Goal: Task Accomplishment & Management: Use online tool/utility

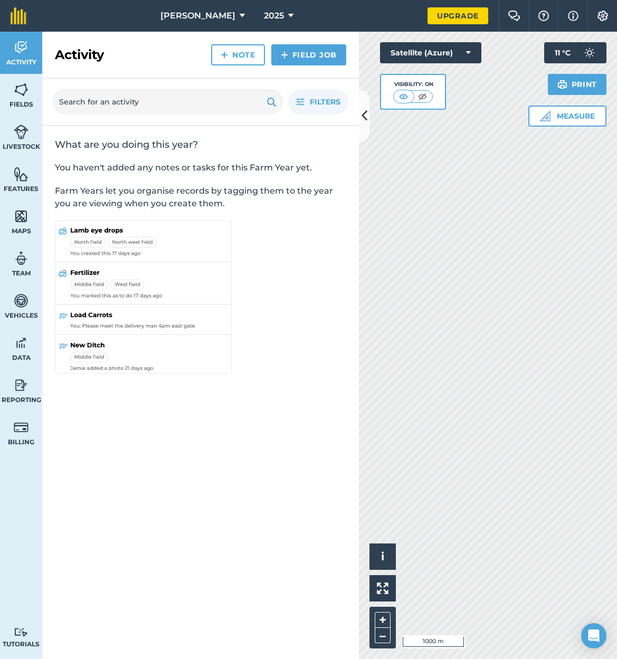
click at [295, 51] on link "Field Job" at bounding box center [308, 54] width 75 height 21
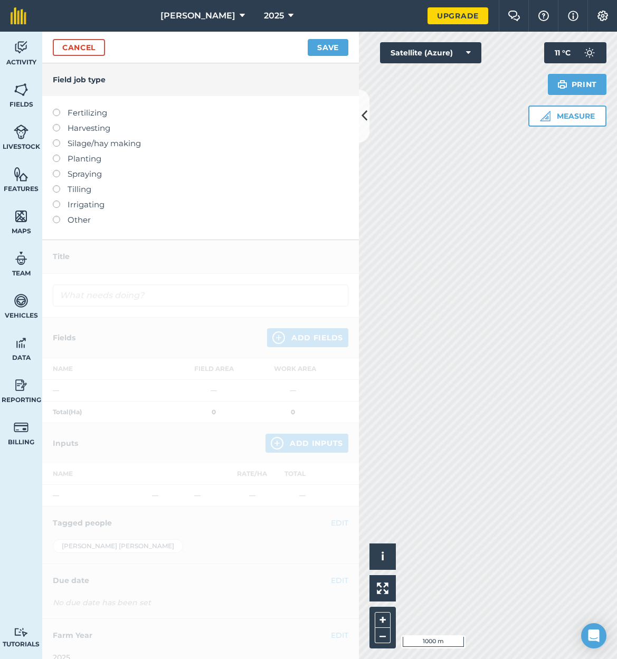
click at [55, 109] on label at bounding box center [60, 109] width 15 height 0
type input "Fertilizing"
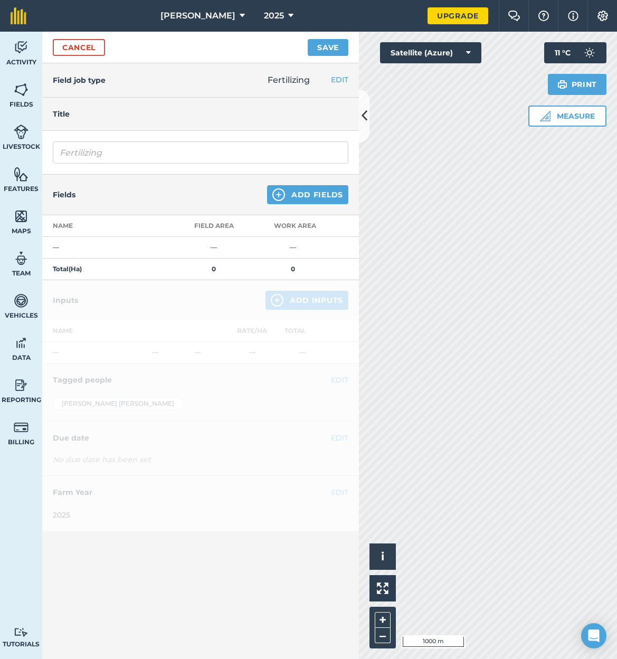
click at [294, 193] on button "Add Fields" at bounding box center [307, 194] width 81 height 19
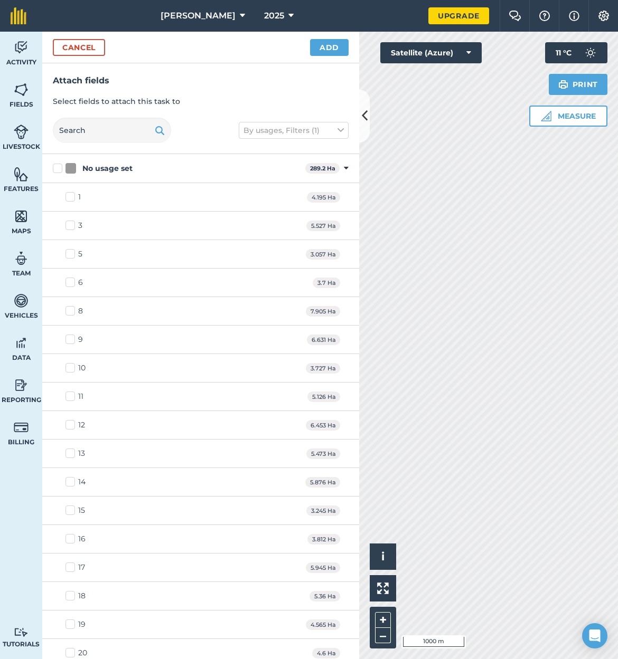
click at [364, 116] on icon at bounding box center [365, 116] width 6 height 18
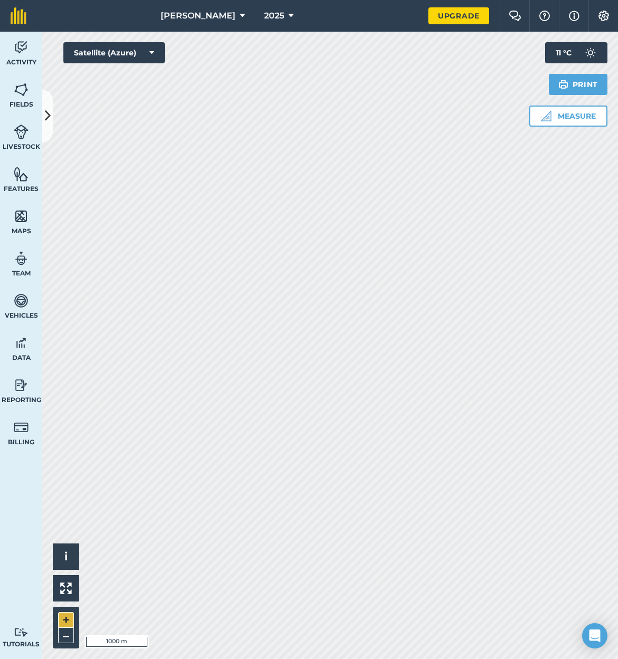
click at [58, 615] on button "+" at bounding box center [66, 620] width 16 height 16
click at [49, 116] on icon at bounding box center [48, 116] width 6 height 18
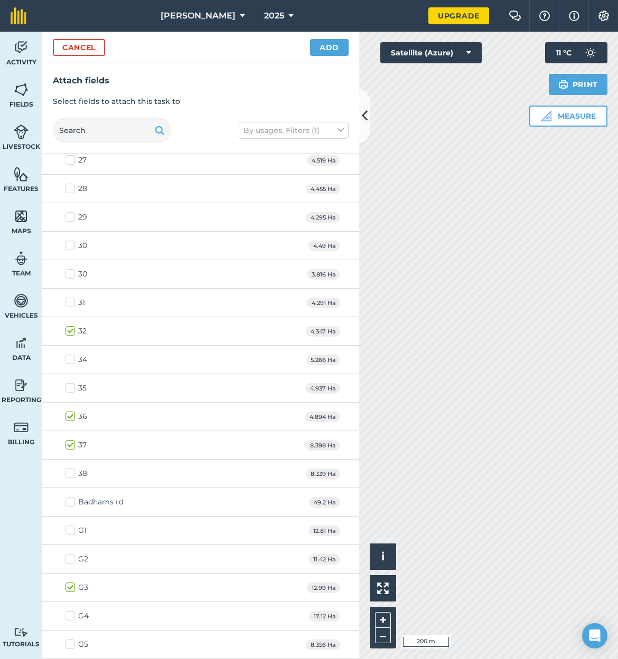
scroll to position [692, 0]
click at [331, 44] on button "Add" at bounding box center [329, 47] width 39 height 17
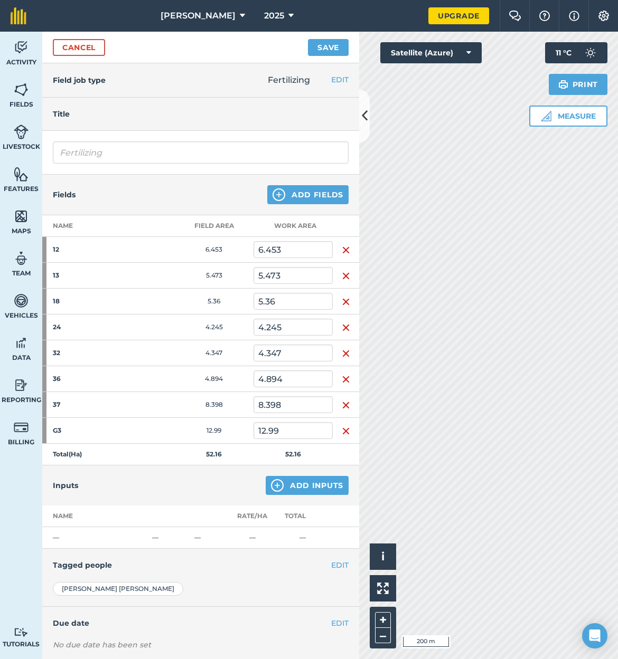
click at [364, 108] on icon at bounding box center [365, 116] width 6 height 18
